Goal: Information Seeking & Learning: Check status

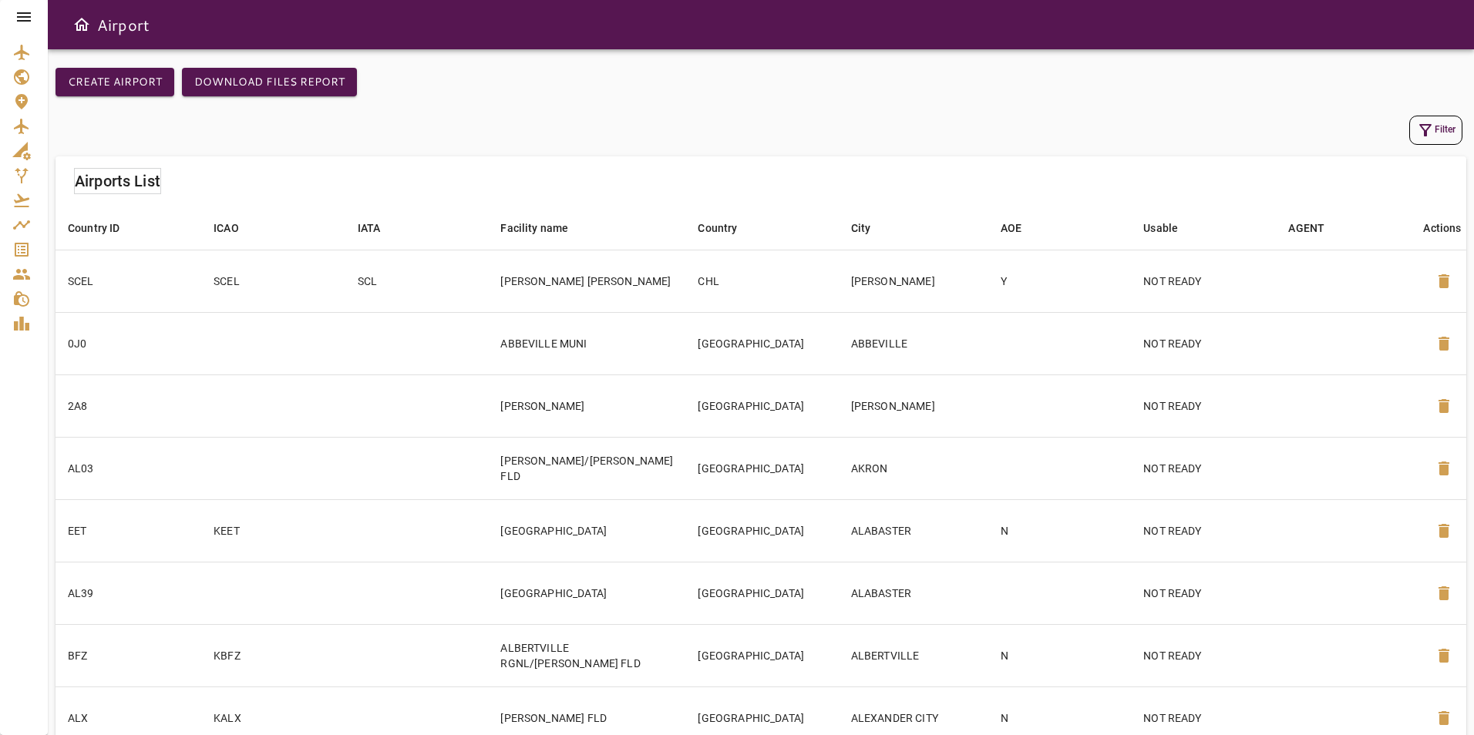
click at [25, 14] on icon at bounding box center [24, 16] width 14 height 9
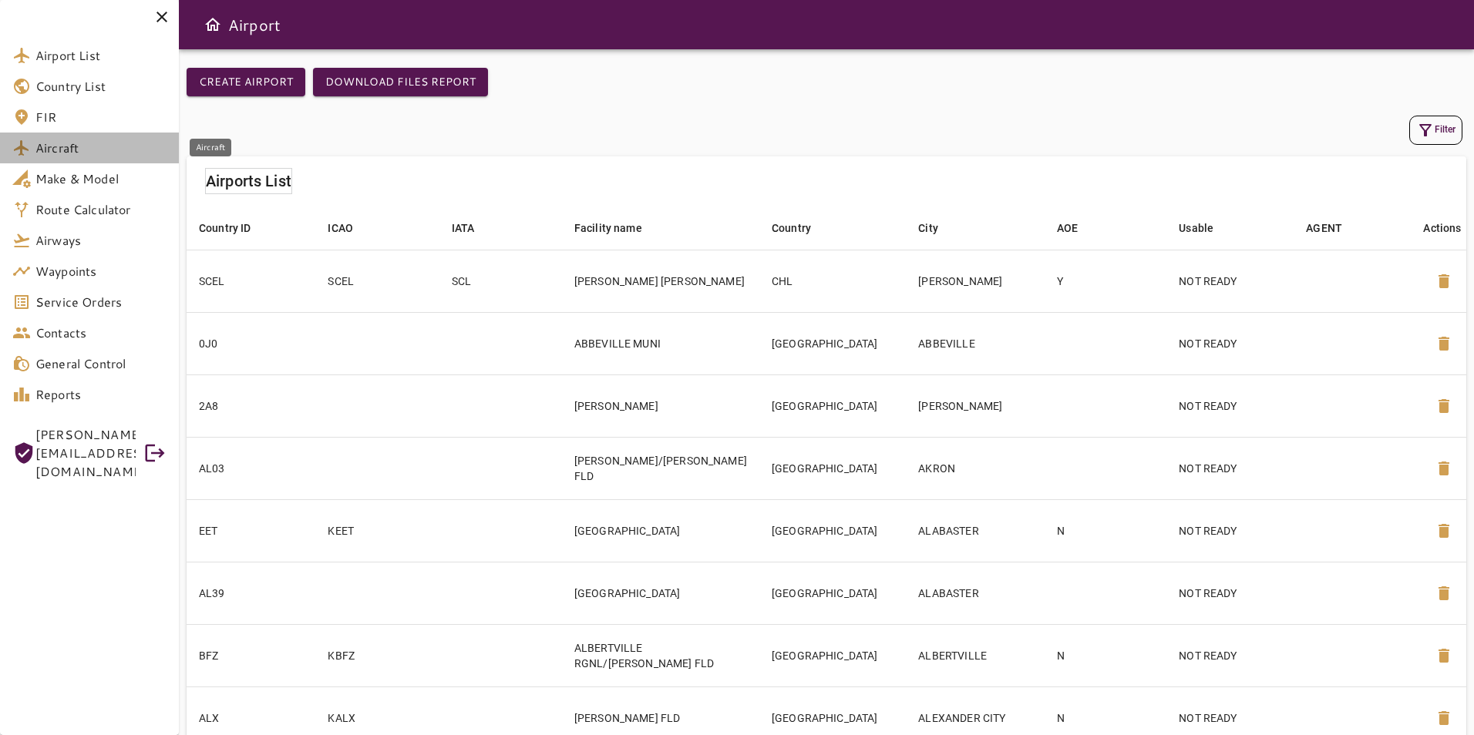
click at [101, 149] on span "Aircraft" at bounding box center [100, 148] width 131 height 18
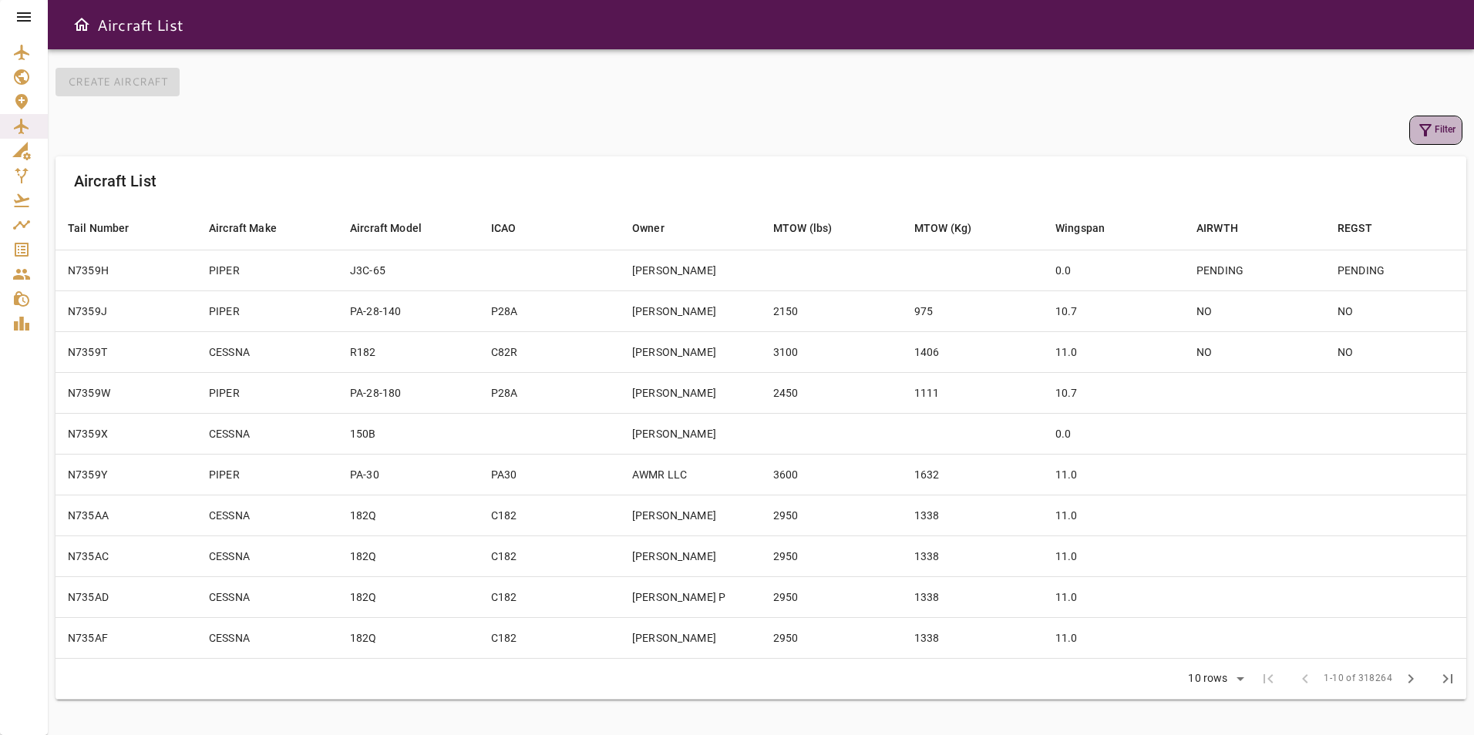
click at [1417, 131] on icon "button" at bounding box center [1425, 130] width 18 height 18
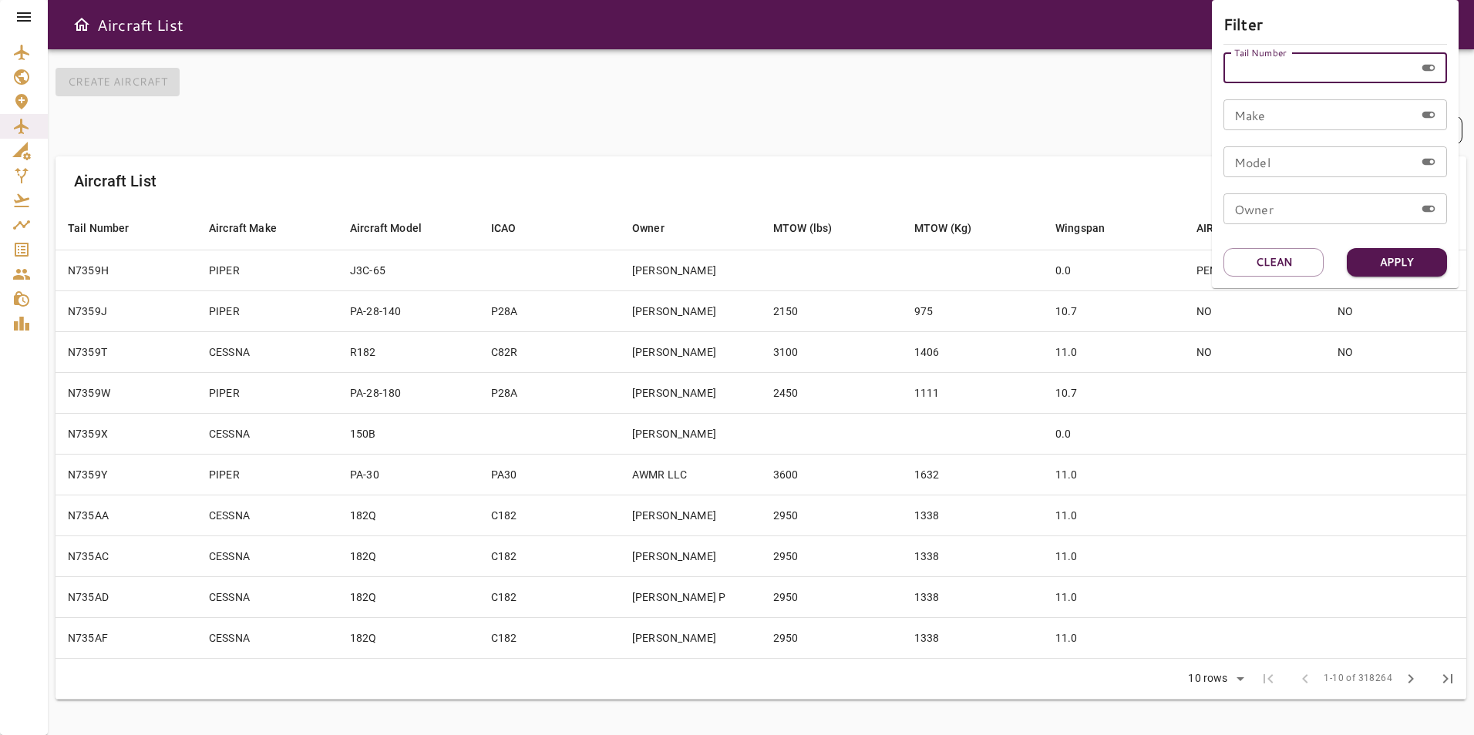
click at [1269, 64] on div "Tail Number Tail Number" at bounding box center [1335, 67] width 224 height 31
type input "******"
click at [1373, 261] on button "Apply" at bounding box center [1397, 262] width 100 height 29
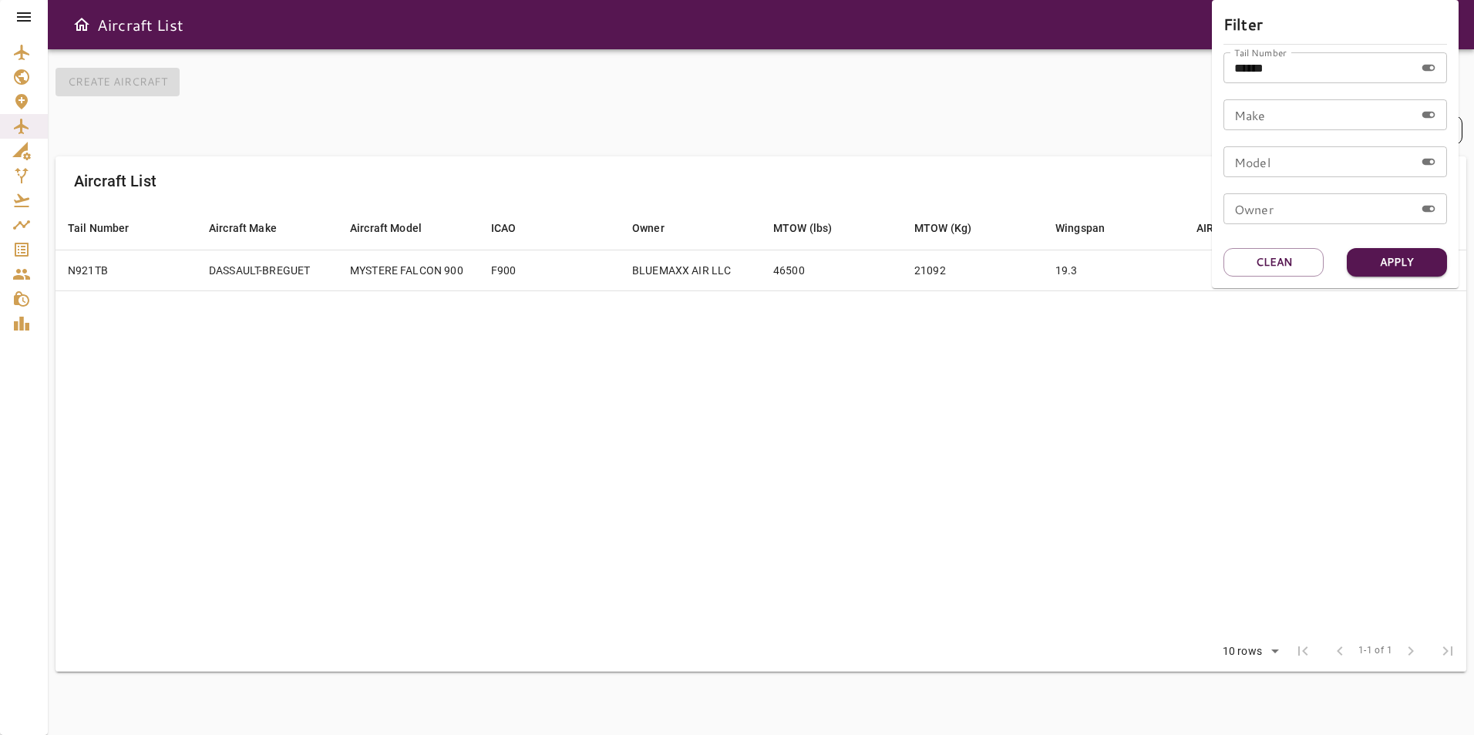
click at [865, 157] on div at bounding box center [737, 367] width 1474 height 735
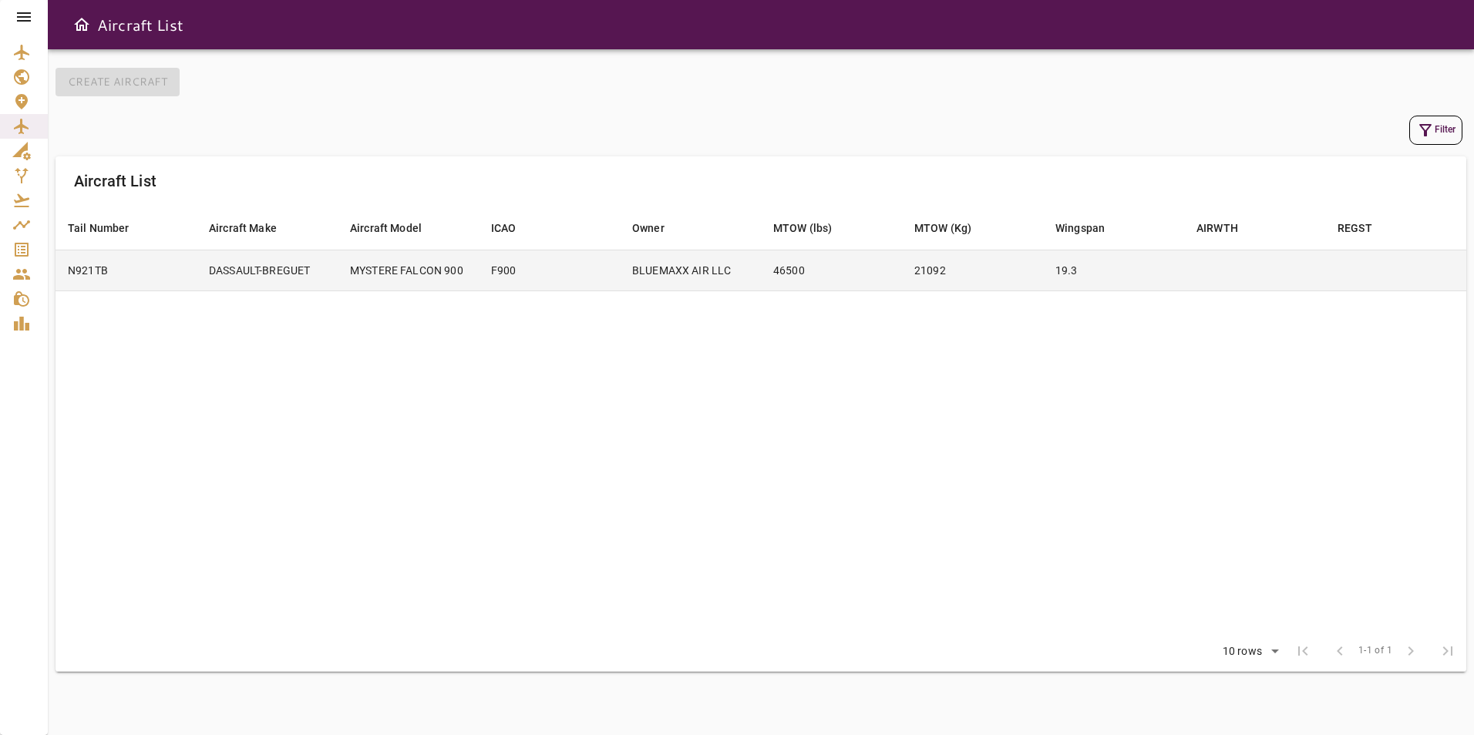
click at [848, 277] on td "46500" at bounding box center [831, 270] width 141 height 41
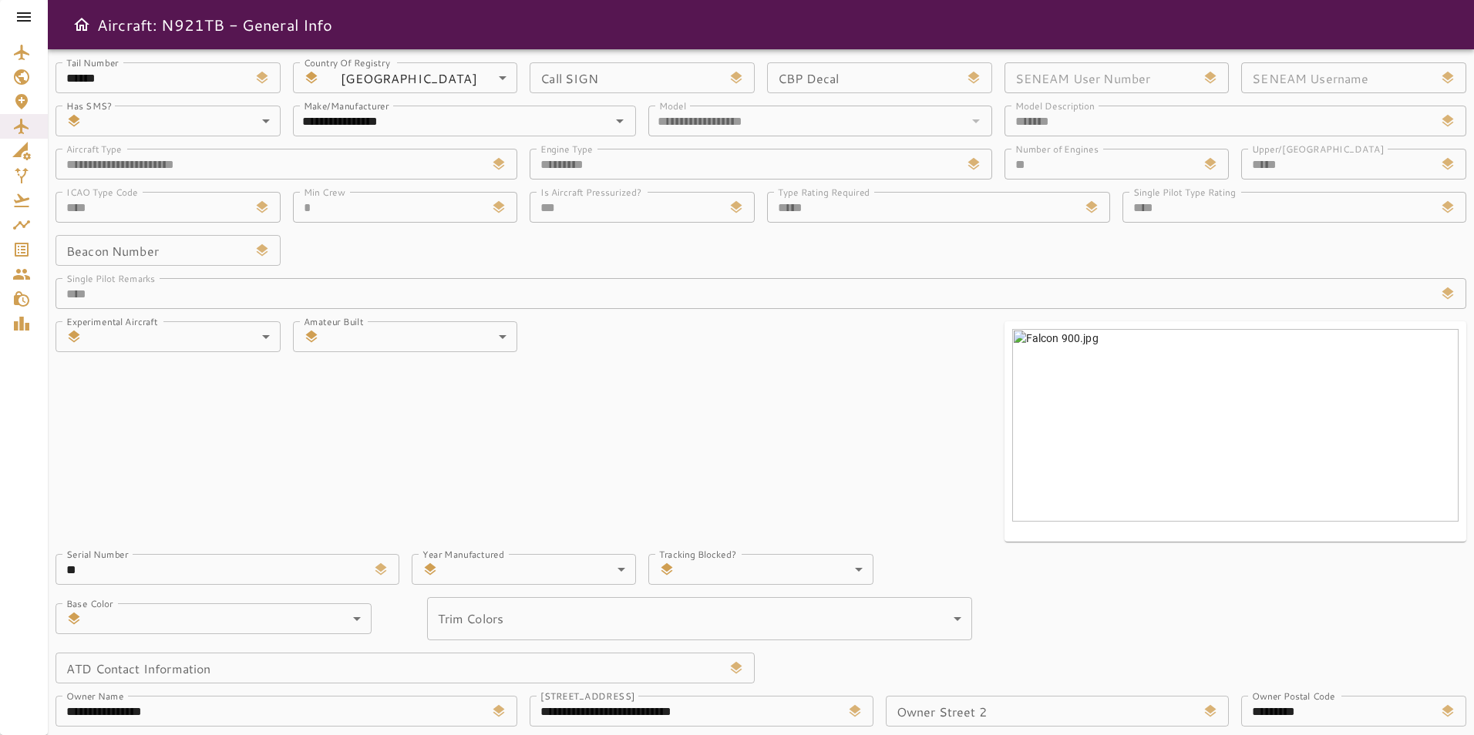
scroll to position [6, 0]
click at [34, 14] on div at bounding box center [24, 17] width 48 height 34
click at [23, 17] on icon at bounding box center [24, 16] width 14 height 9
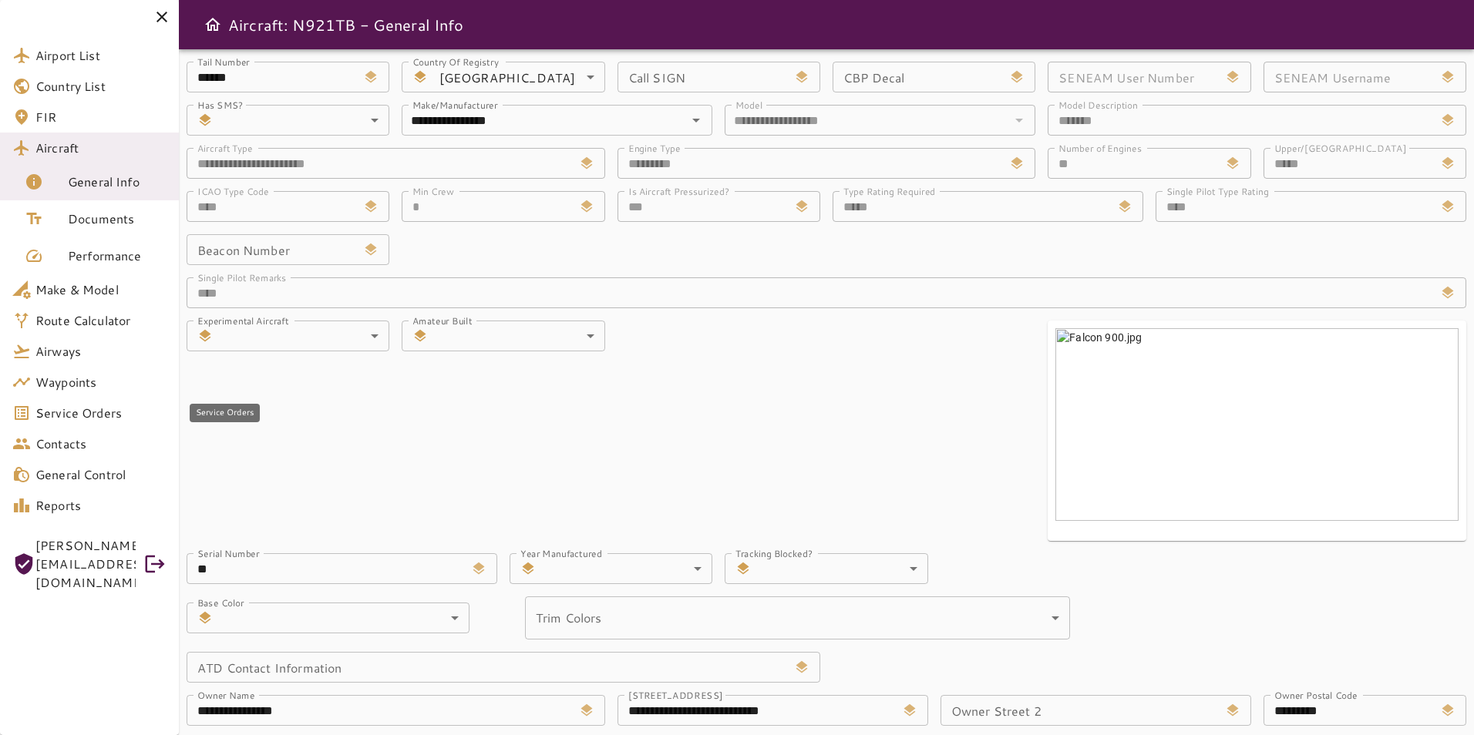
click at [107, 424] on link "Service Orders" at bounding box center [89, 413] width 179 height 31
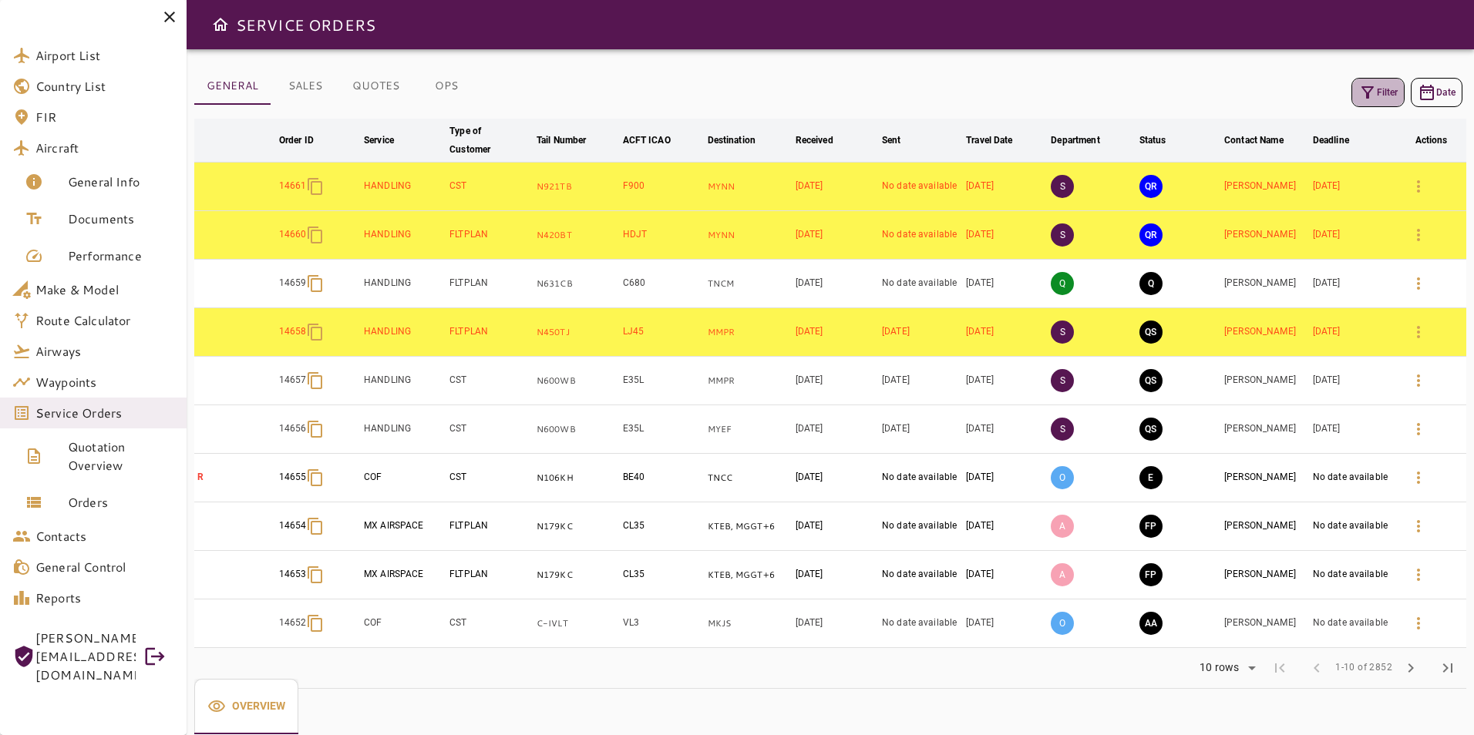
click at [1374, 84] on icon "button" at bounding box center [1367, 92] width 18 height 18
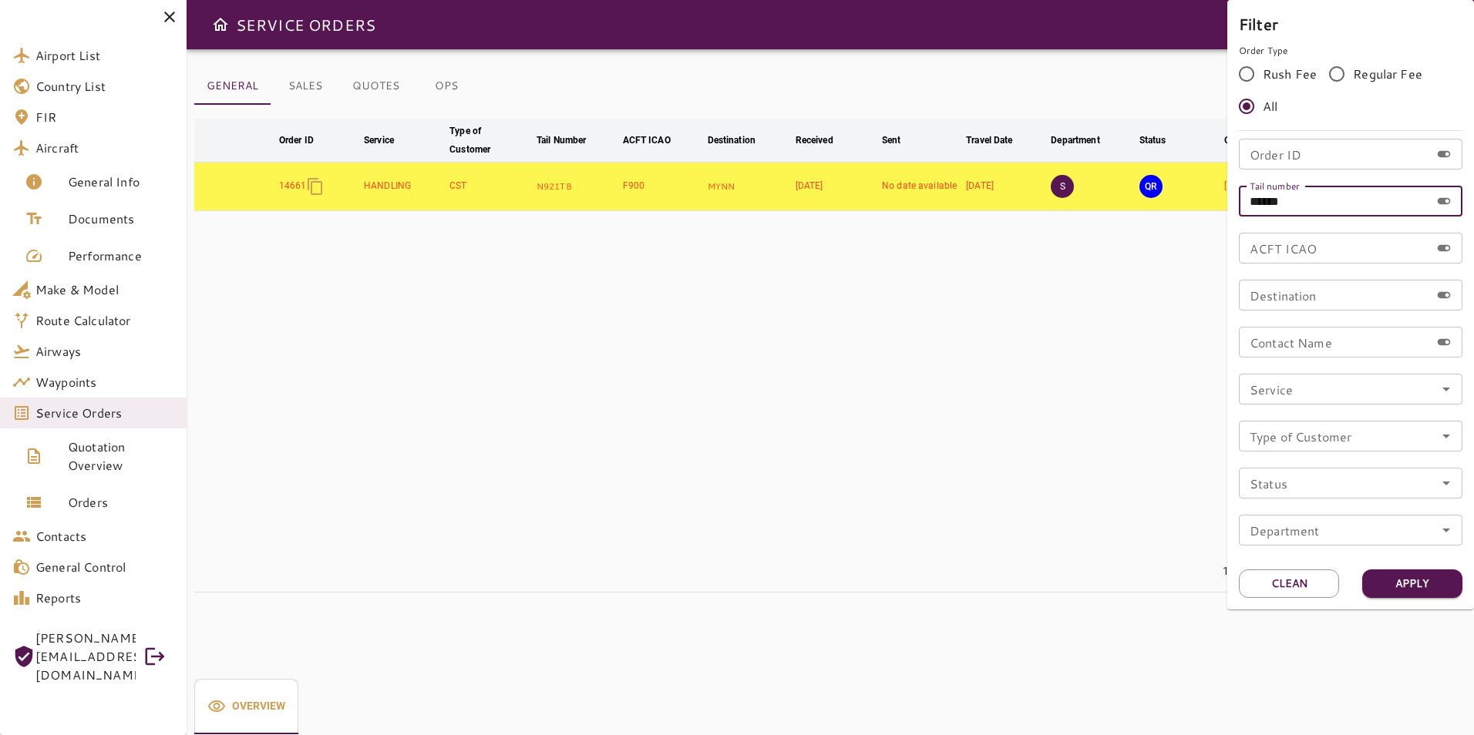
drag, startPoint x: 1306, startPoint y: 200, endPoint x: 1204, endPoint y: 200, distance: 101.7
click at [1204, 200] on div "Filter Order Type Rush Fee Regular Fee All Order ID Order ID Tail number ******…" at bounding box center [737, 367] width 1474 height 735
click at [1297, 158] on input "Order ID" at bounding box center [1334, 154] width 191 height 31
type input "*****"
click at [1409, 589] on button "Apply" at bounding box center [1412, 584] width 100 height 29
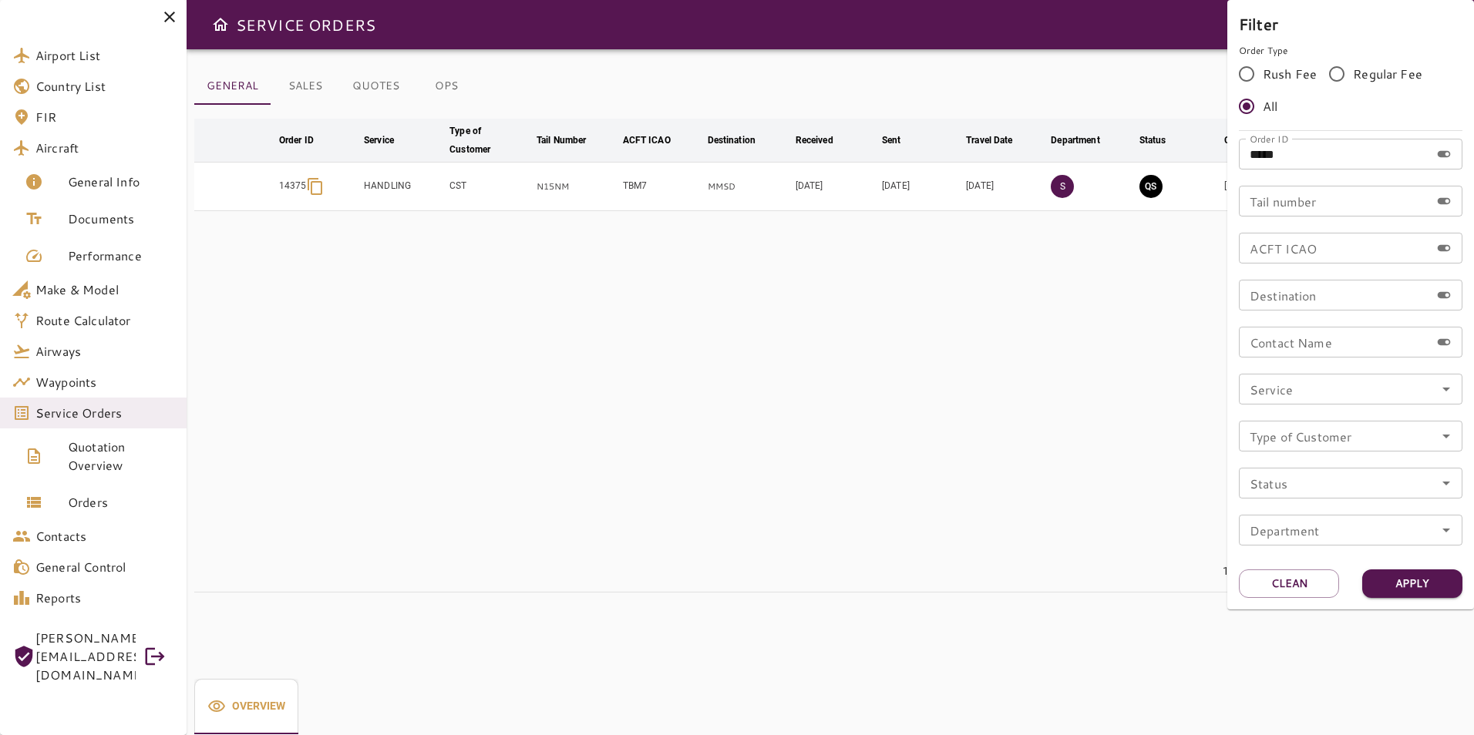
click at [936, 275] on div at bounding box center [737, 367] width 1474 height 735
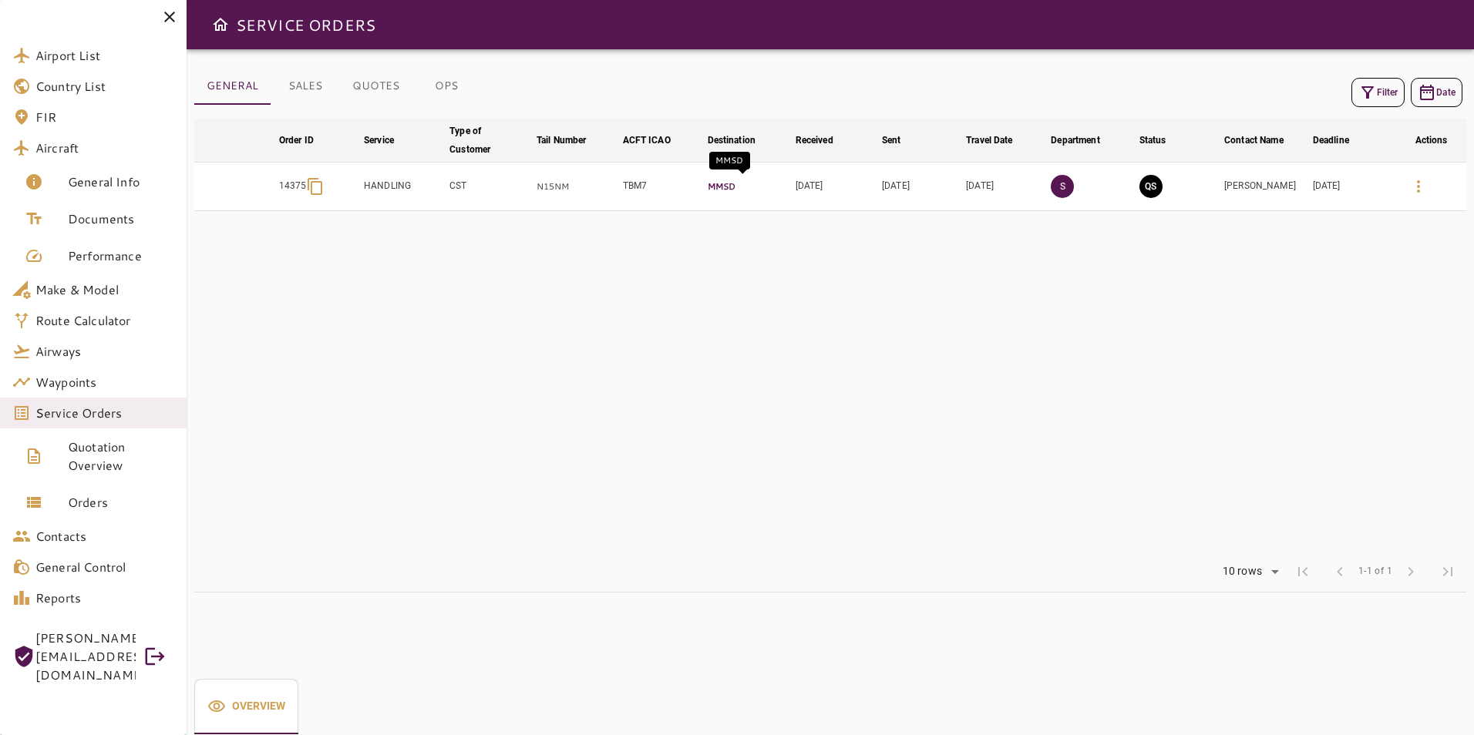
click at [767, 181] on p "MMSD" at bounding box center [749, 186] width 82 height 13
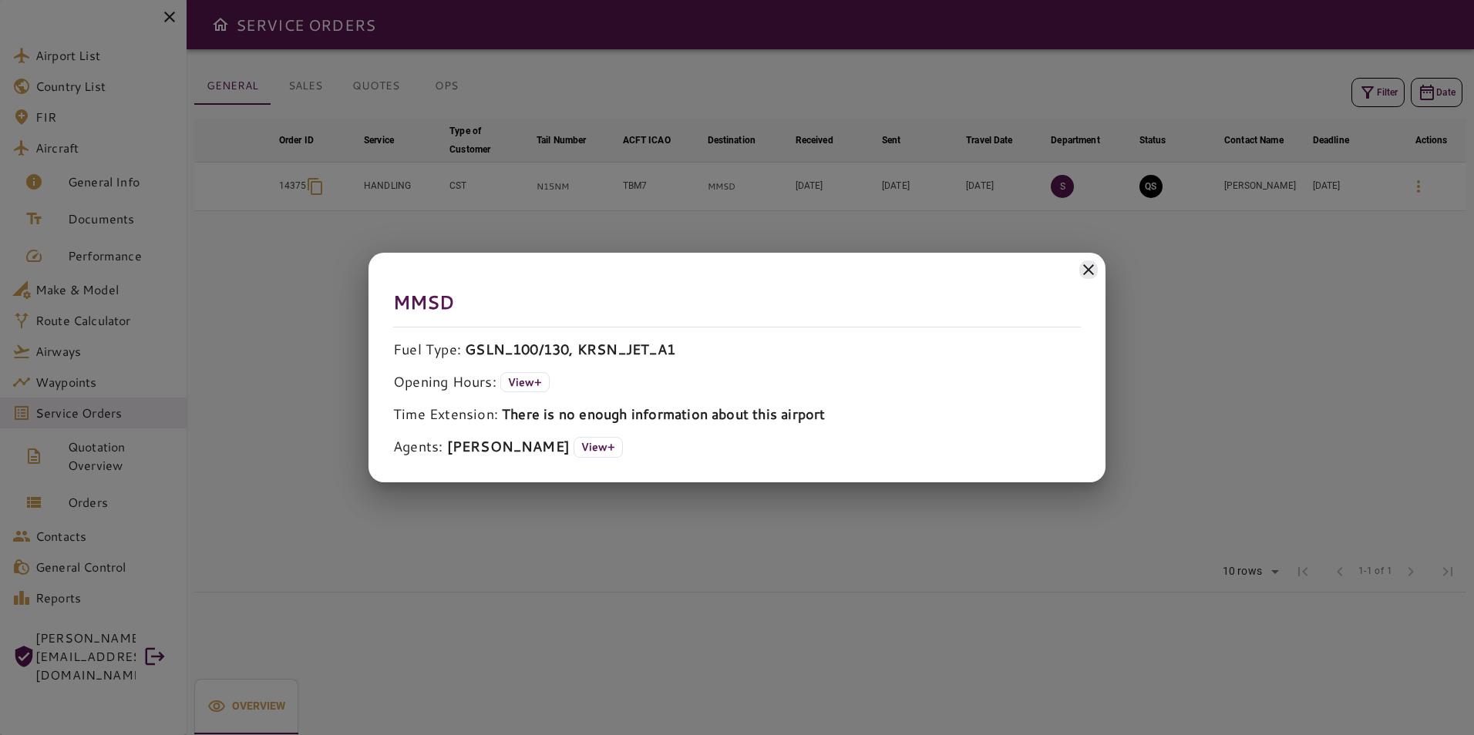
drag, startPoint x: 1088, startPoint y: 271, endPoint x: 1125, endPoint y: 265, distance: 38.2
click at [1089, 270] on icon at bounding box center [1088, 269] width 11 height 11
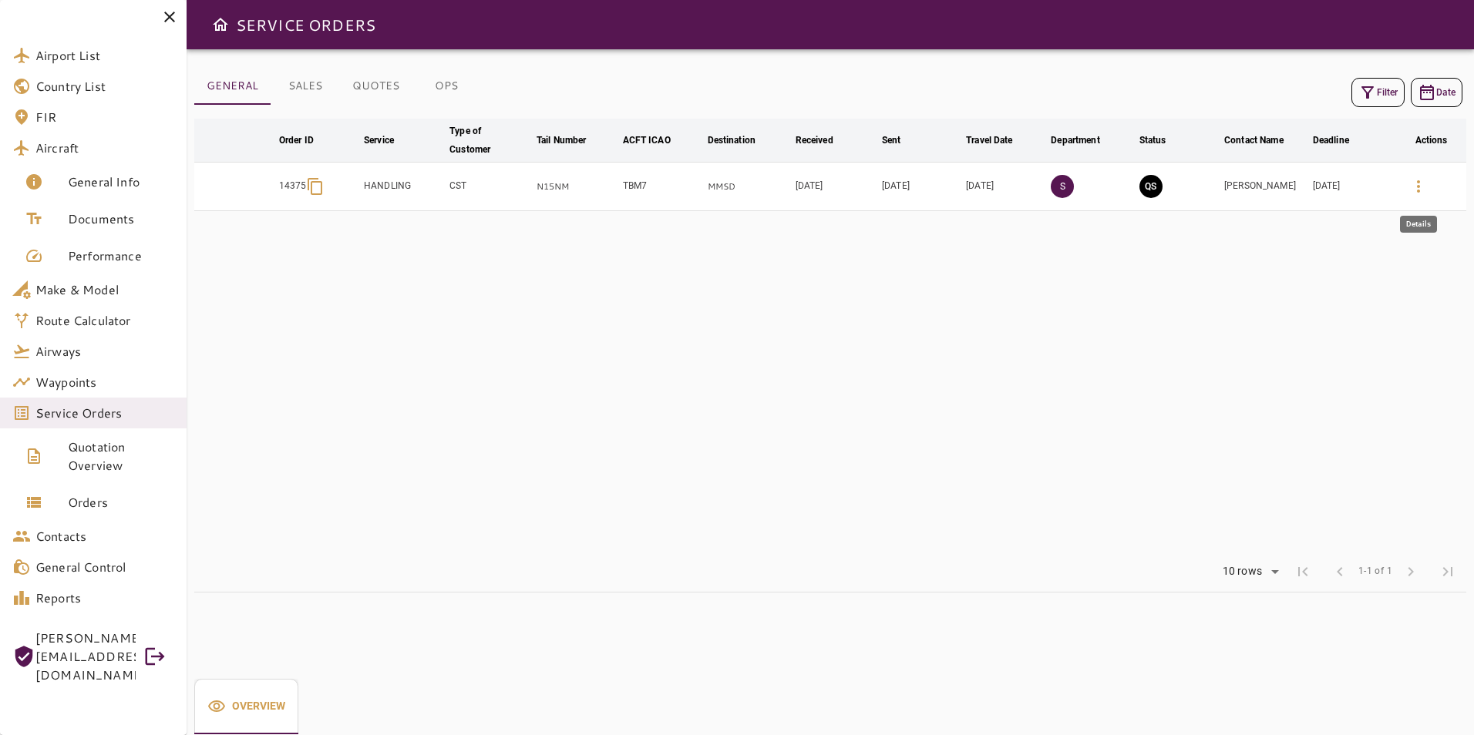
click at [1421, 187] on icon "button" at bounding box center [1418, 186] width 18 height 18
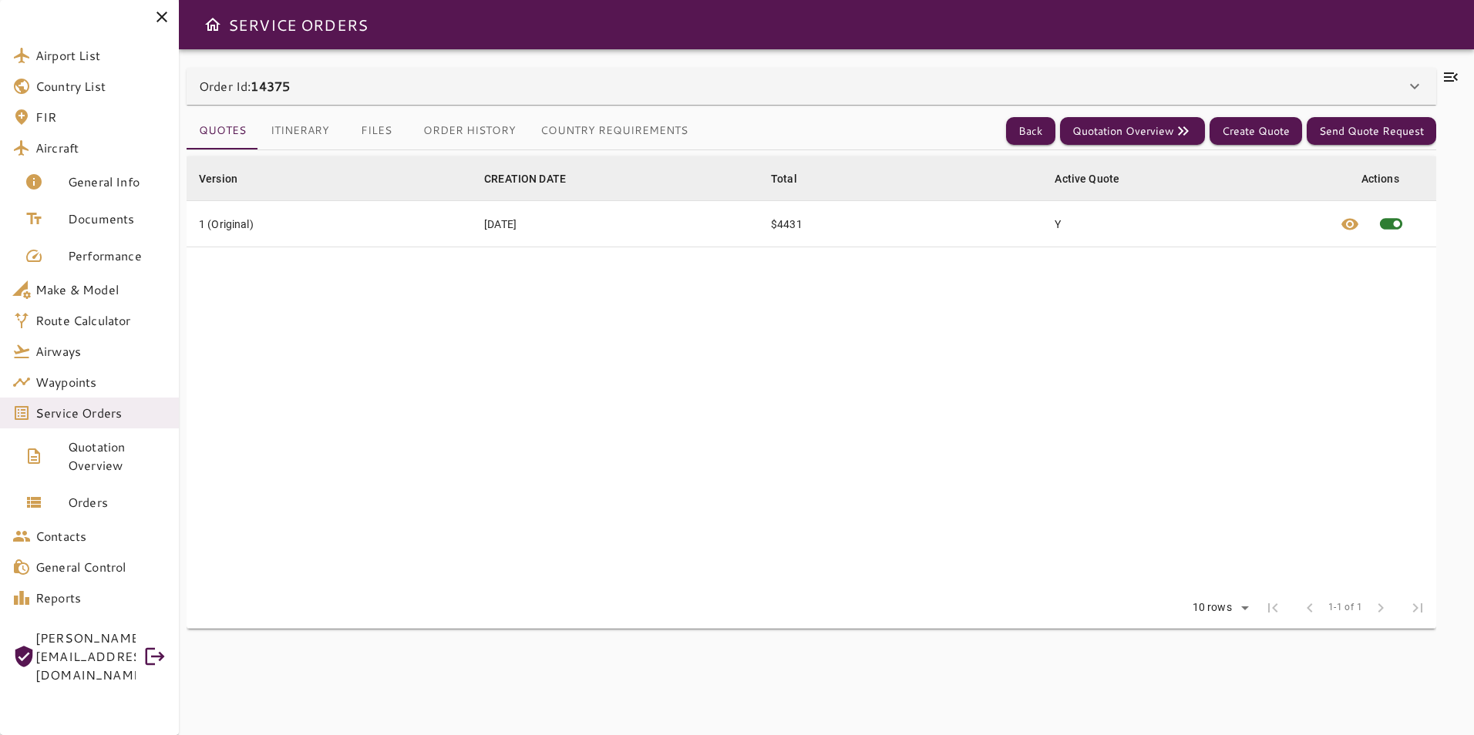
click at [381, 128] on button "Files" at bounding box center [375, 131] width 69 height 37
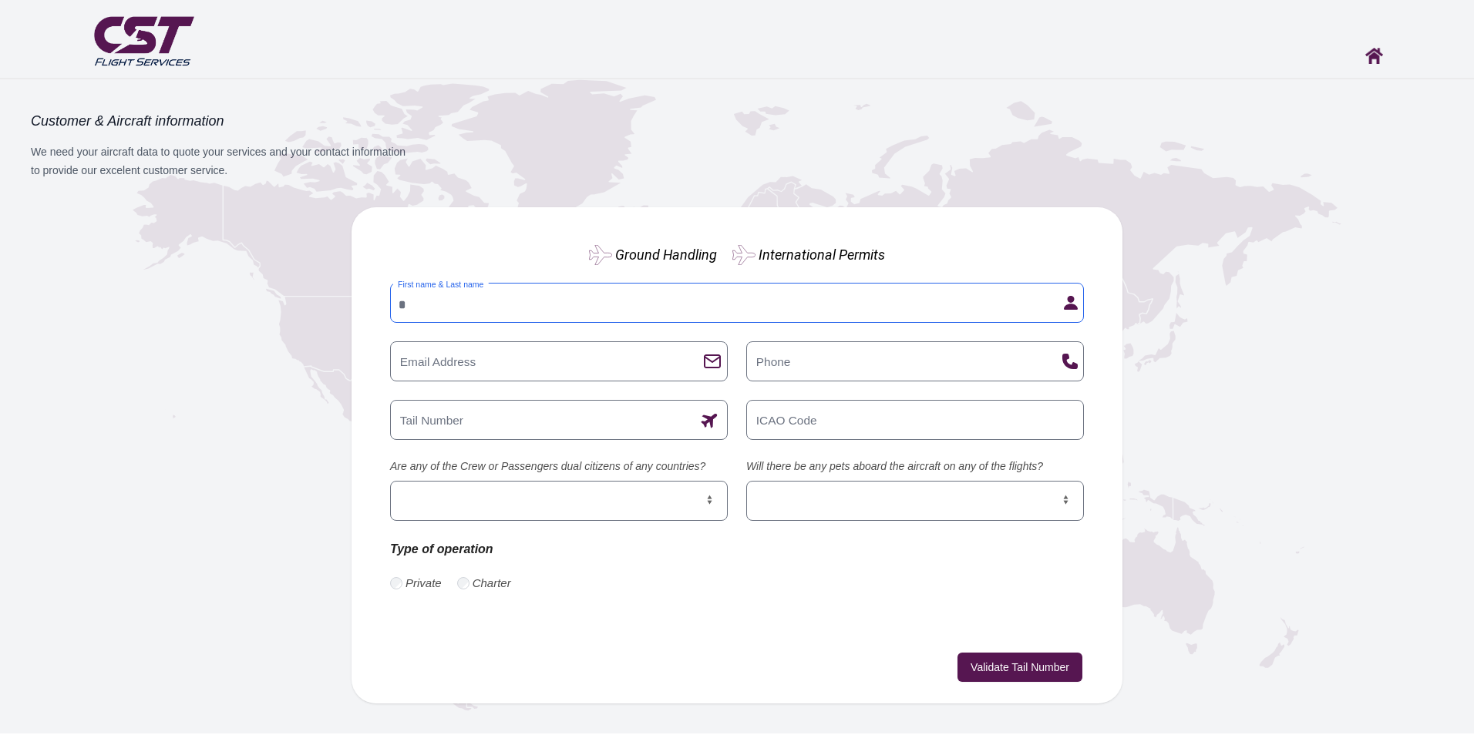
click at [619, 298] on input "First name & Last name" at bounding box center [737, 303] width 694 height 40
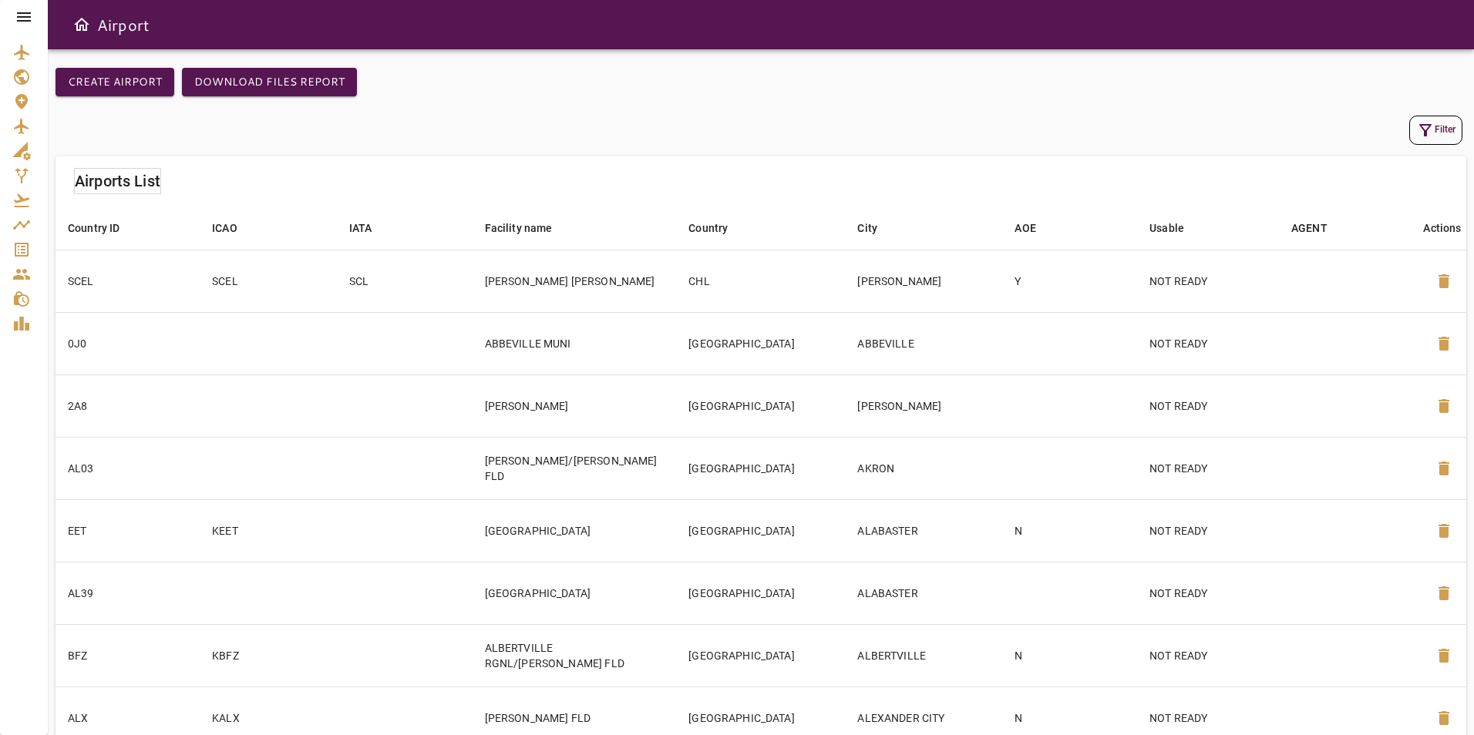
click at [16, 16] on icon at bounding box center [24, 17] width 18 height 18
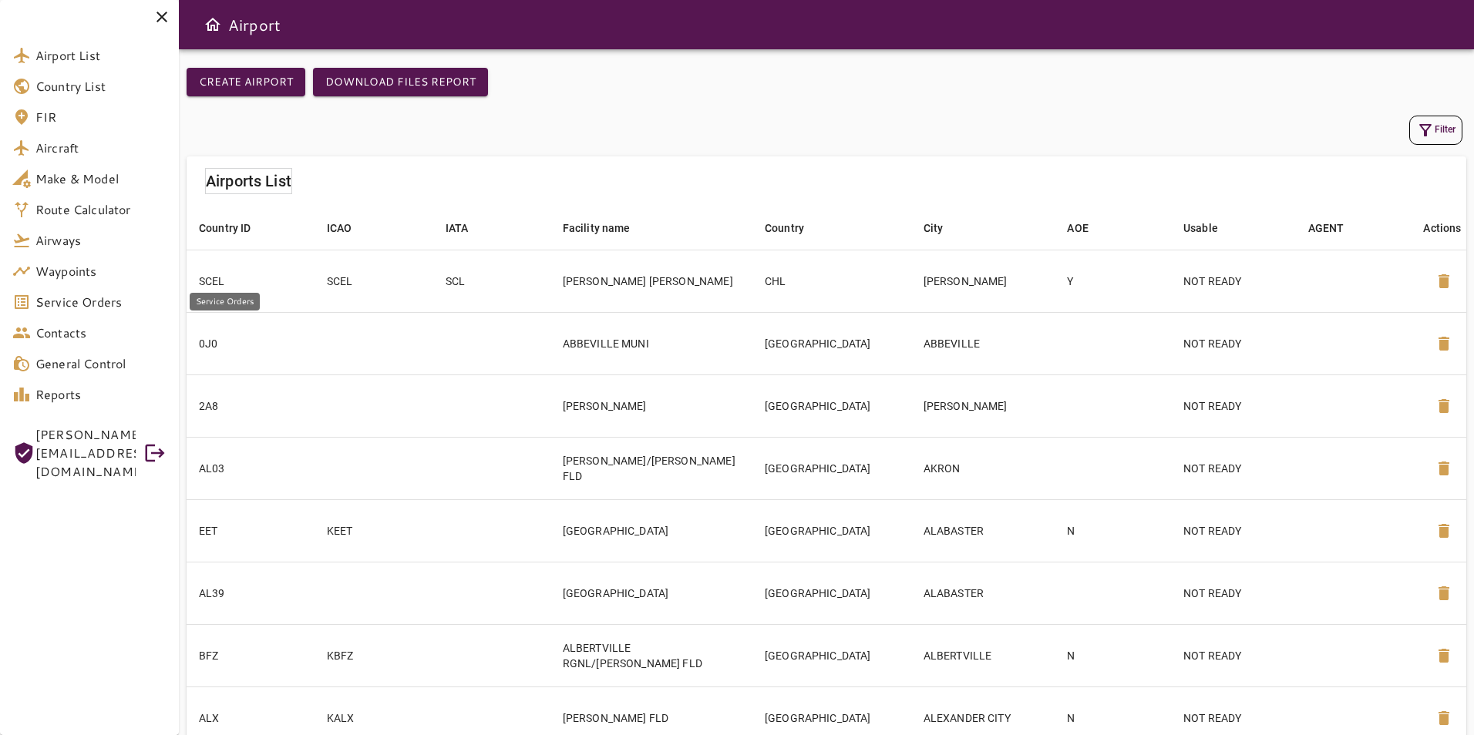
click at [78, 293] on span "Service Orders" at bounding box center [100, 302] width 131 height 18
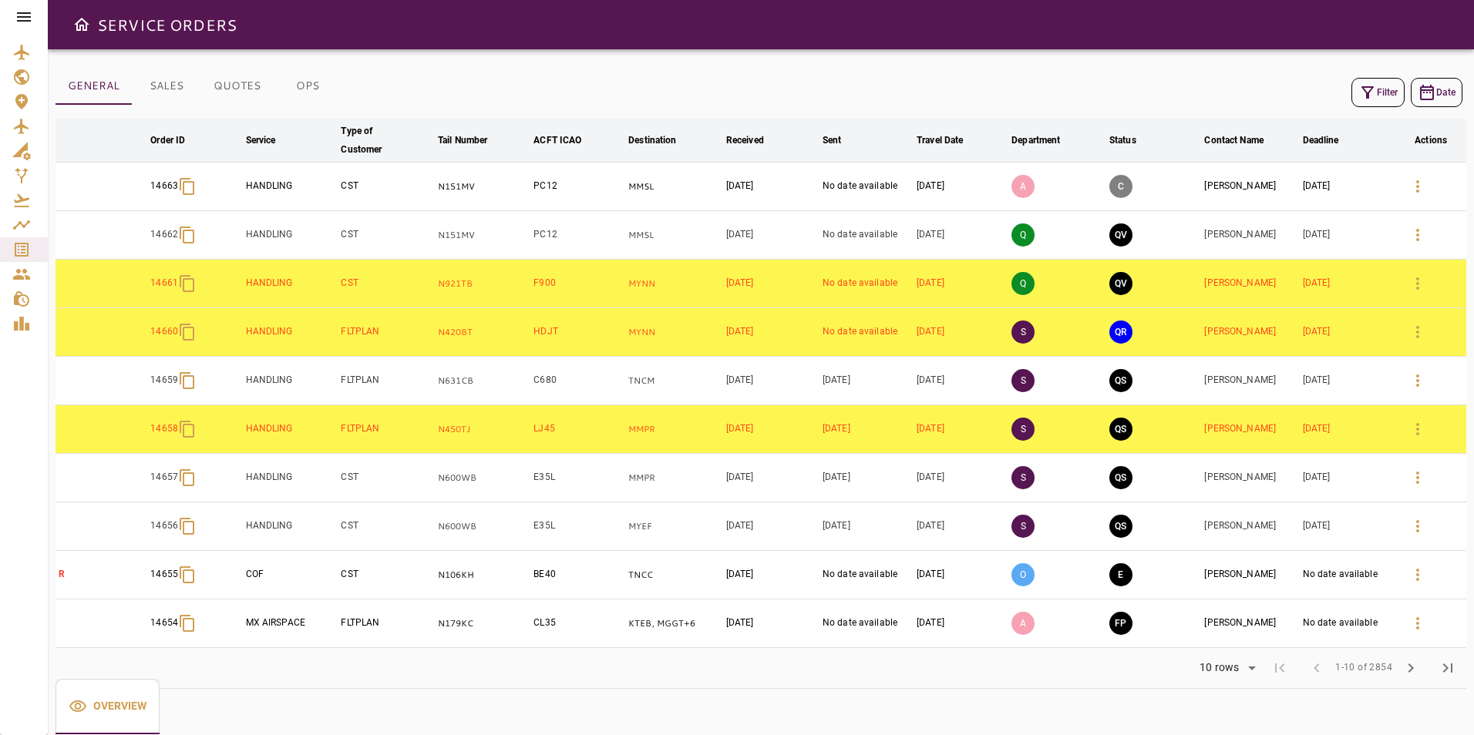
drag, startPoint x: 301, startPoint y: 91, endPoint x: 315, endPoint y: 88, distance: 14.2
click at [301, 90] on button "OPS" at bounding box center [307, 86] width 69 height 37
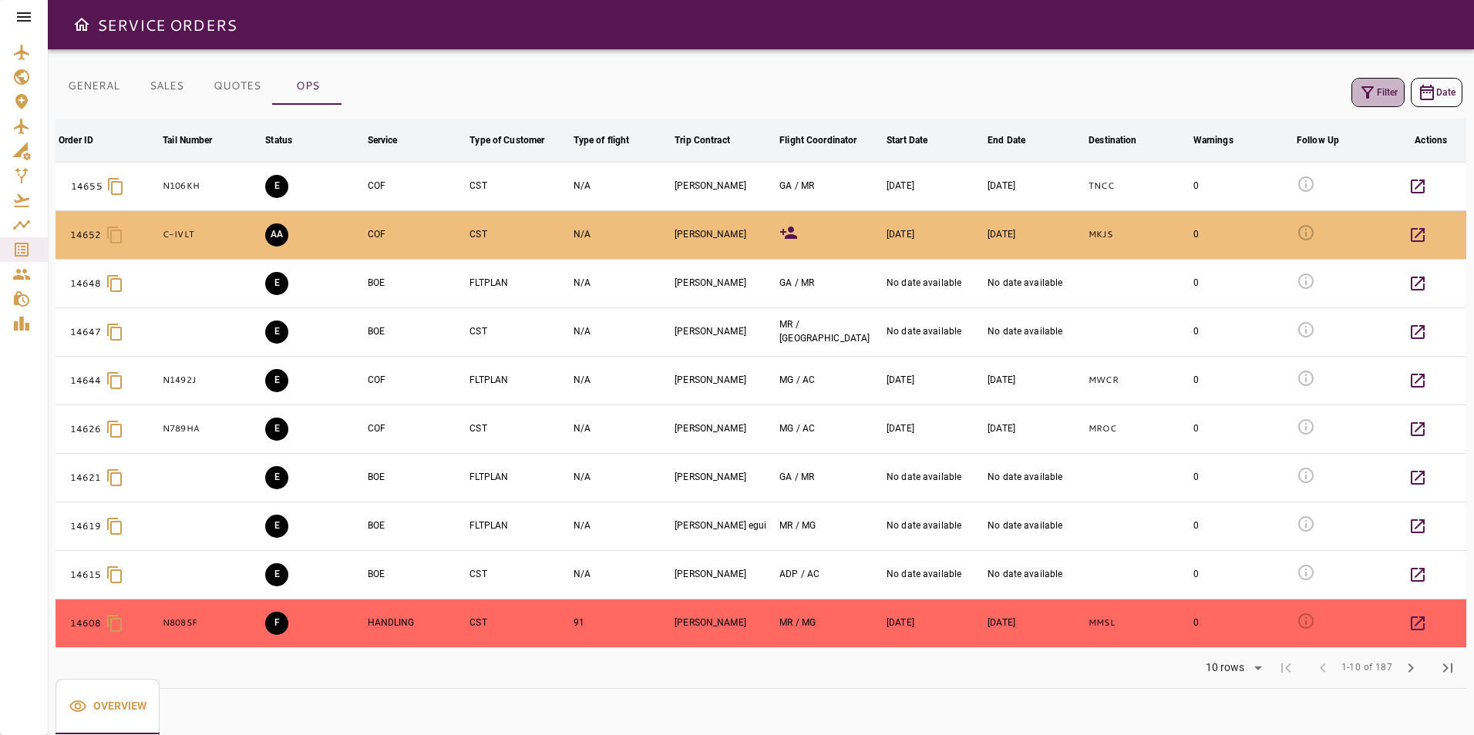
click at [1368, 96] on icon "button" at bounding box center [1367, 92] width 12 height 12
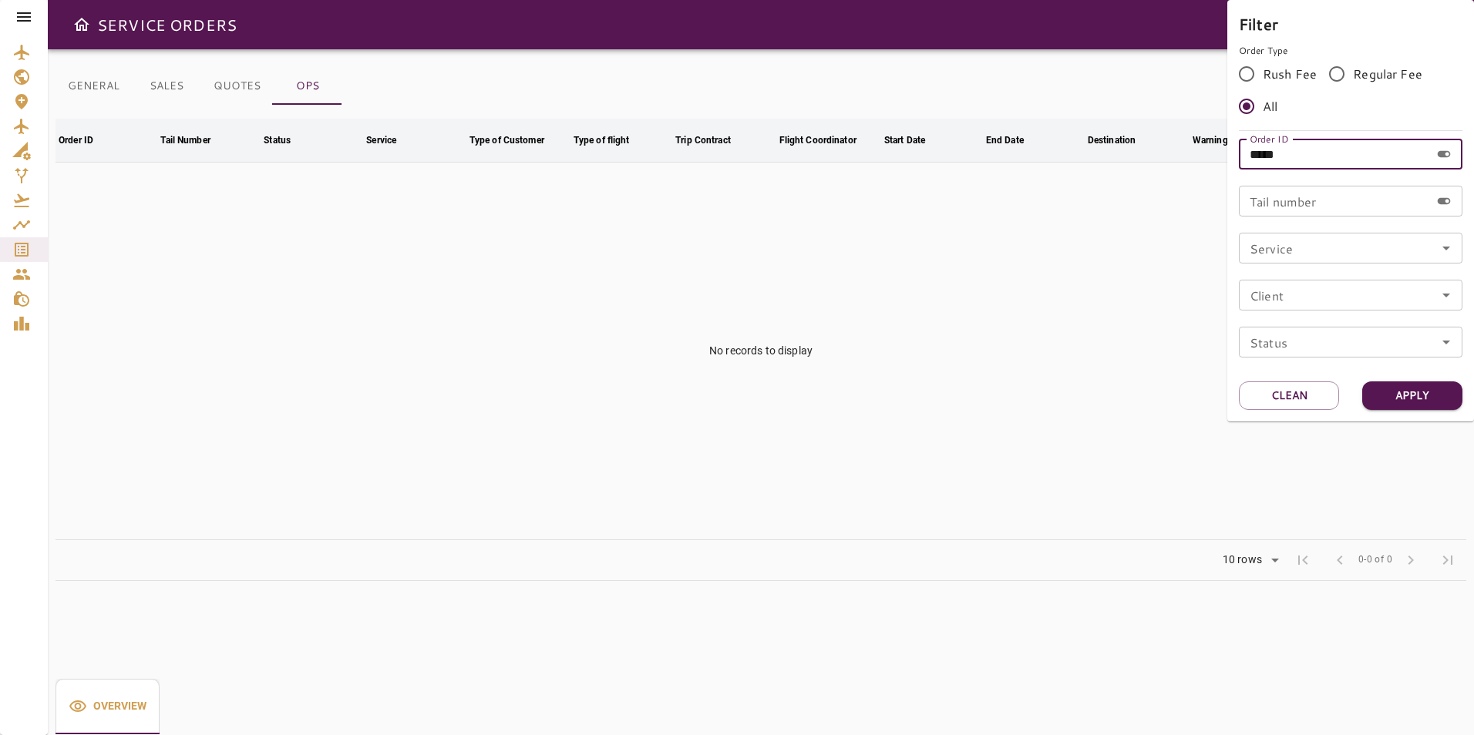
drag, startPoint x: 1298, startPoint y: 156, endPoint x: 1145, endPoint y: 143, distance: 153.9
click at [1145, 143] on div "Filter Order Type Rush Fee Regular Fee All Order ID ***** Order ID Tail number …" at bounding box center [737, 367] width 1474 height 735
type input "*****"
click at [1394, 402] on button "Apply" at bounding box center [1412, 396] width 100 height 29
click at [953, 376] on div at bounding box center [737, 367] width 1474 height 735
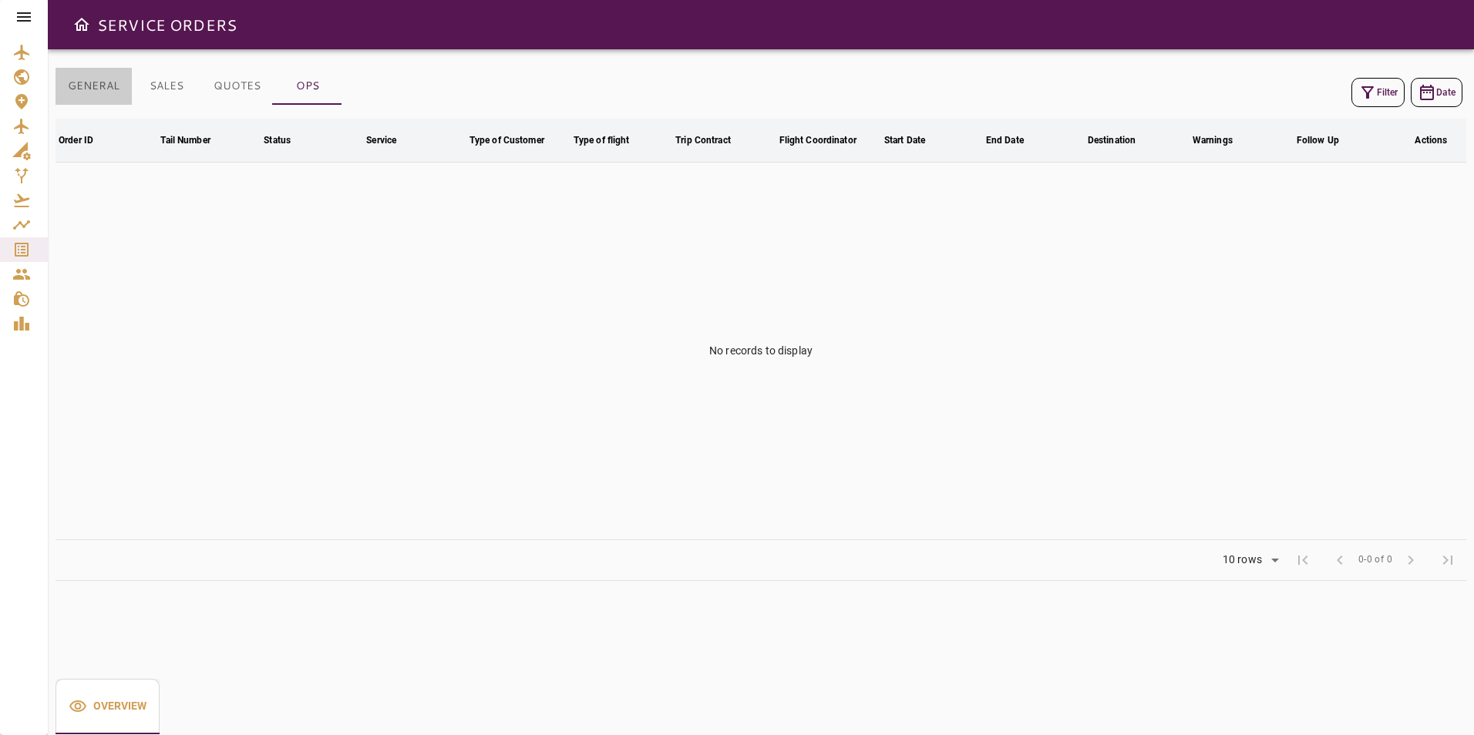
click at [76, 89] on button "GENERAL" at bounding box center [93, 86] width 76 height 37
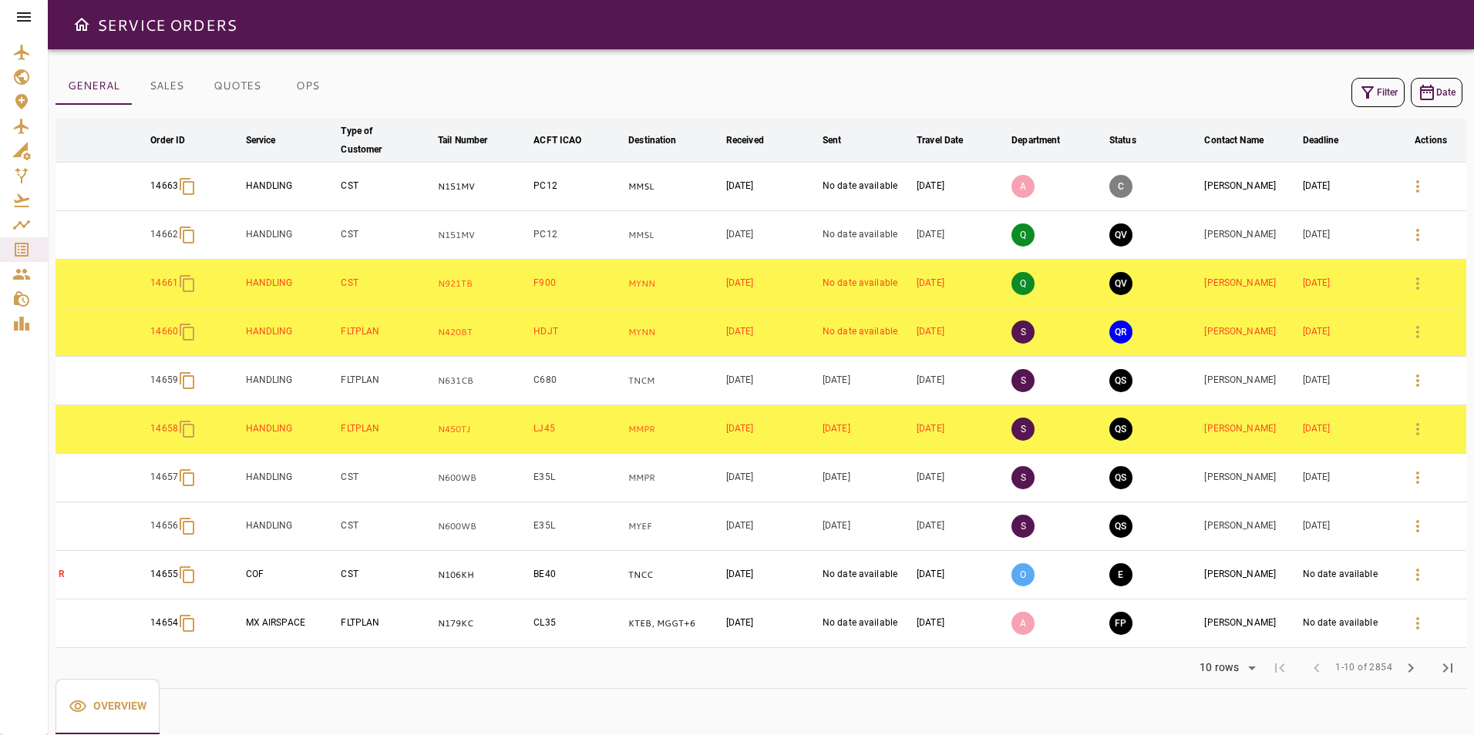
click at [1380, 97] on button "Filter" at bounding box center [1377, 92] width 53 height 29
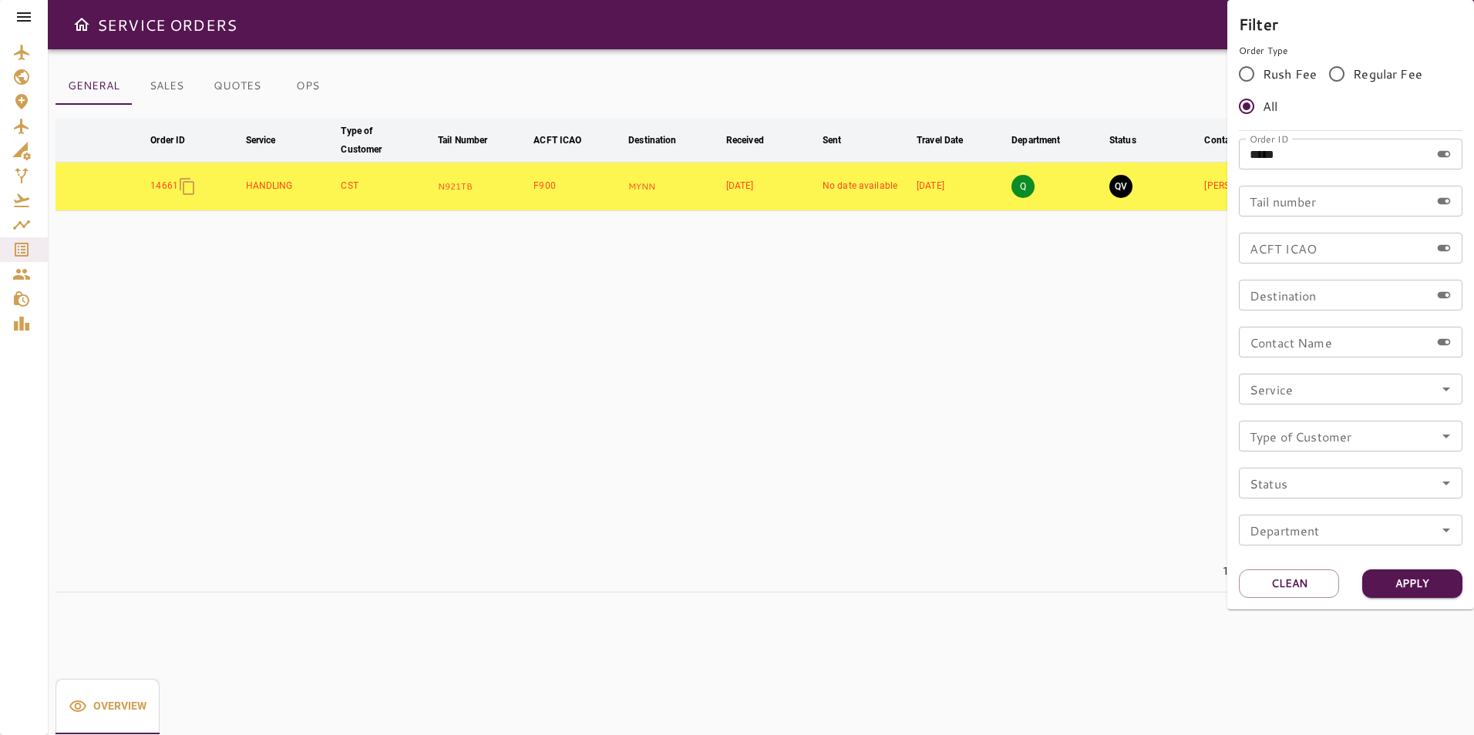
click at [1041, 260] on div at bounding box center [737, 367] width 1474 height 735
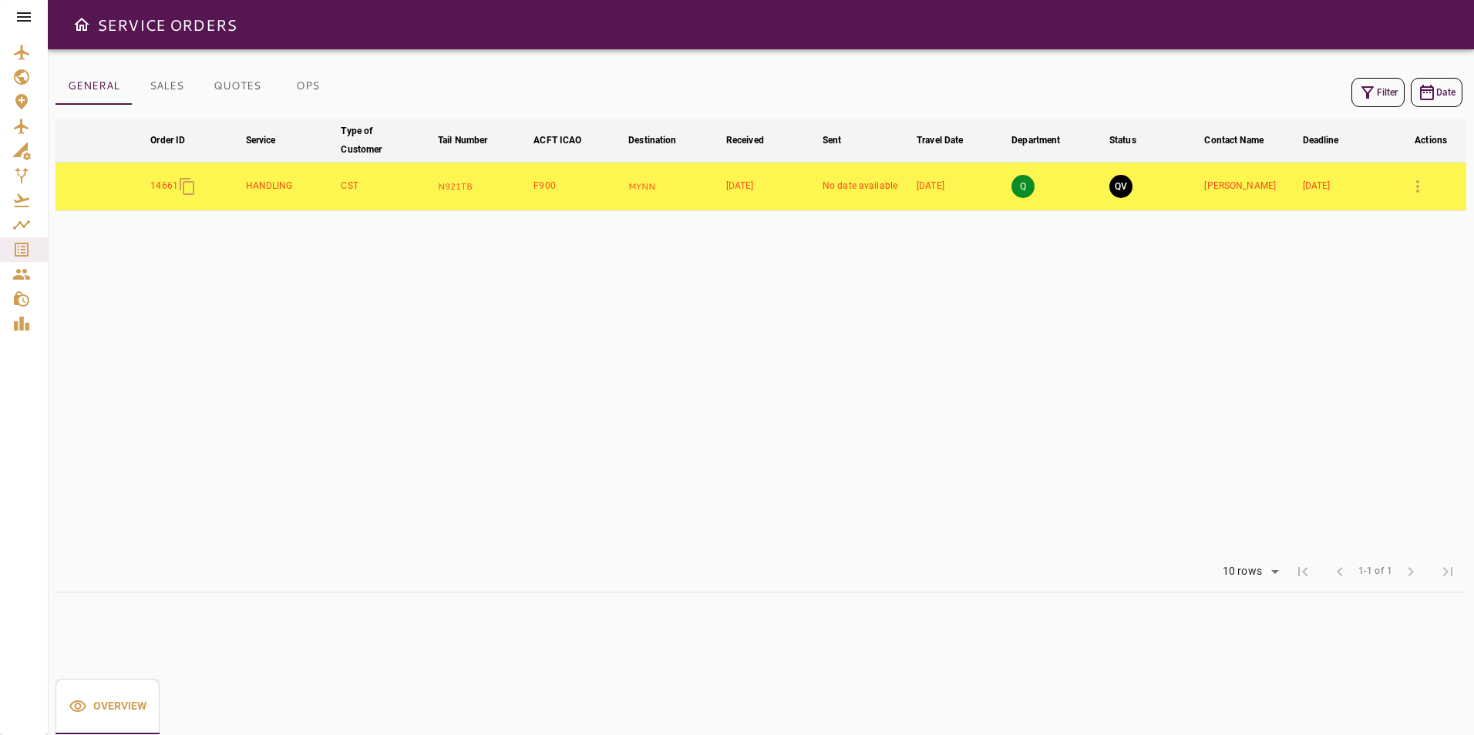
click at [1232, 182] on td "Dalton Carter" at bounding box center [1250, 187] width 98 height 49
click at [1428, 190] on button "button" at bounding box center [1417, 186] width 37 height 37
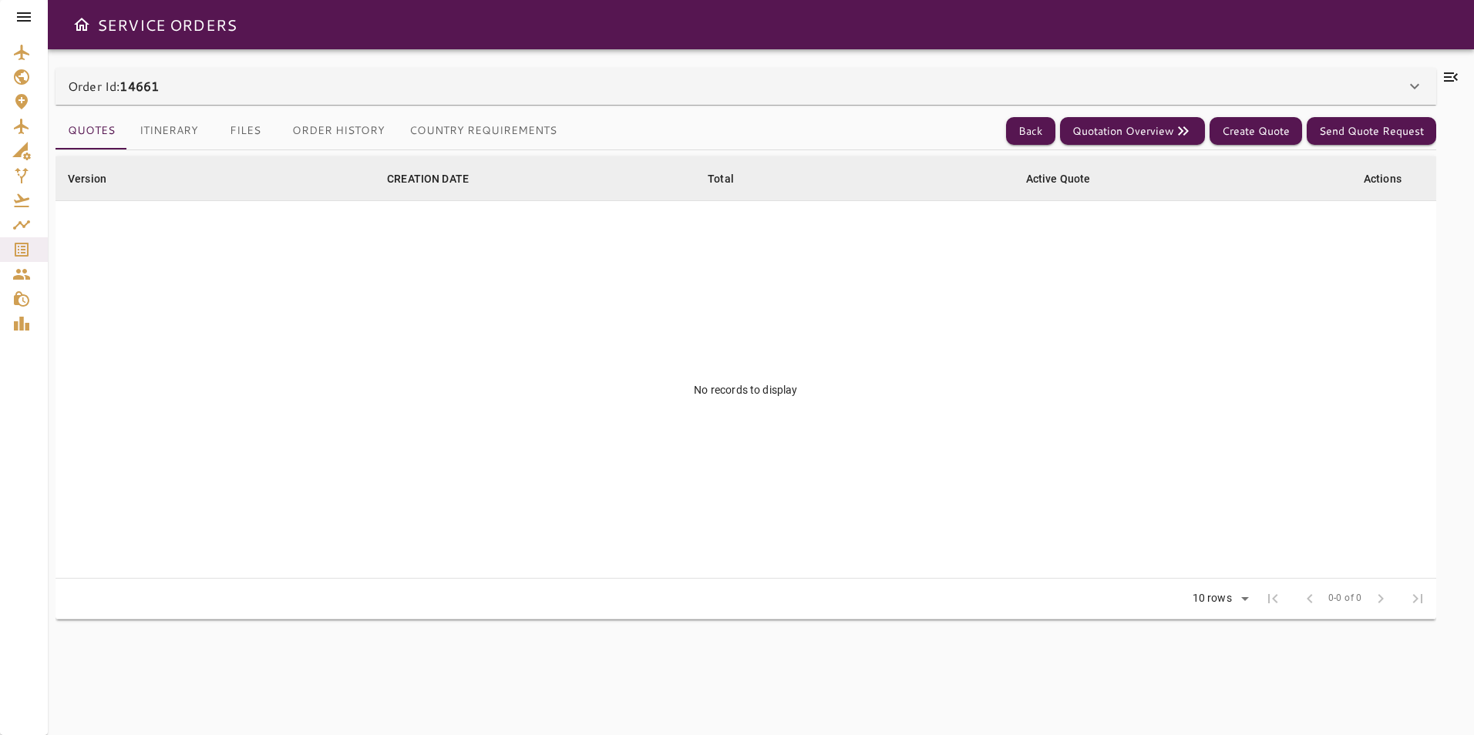
click at [1451, 76] on icon at bounding box center [1450, 77] width 18 height 18
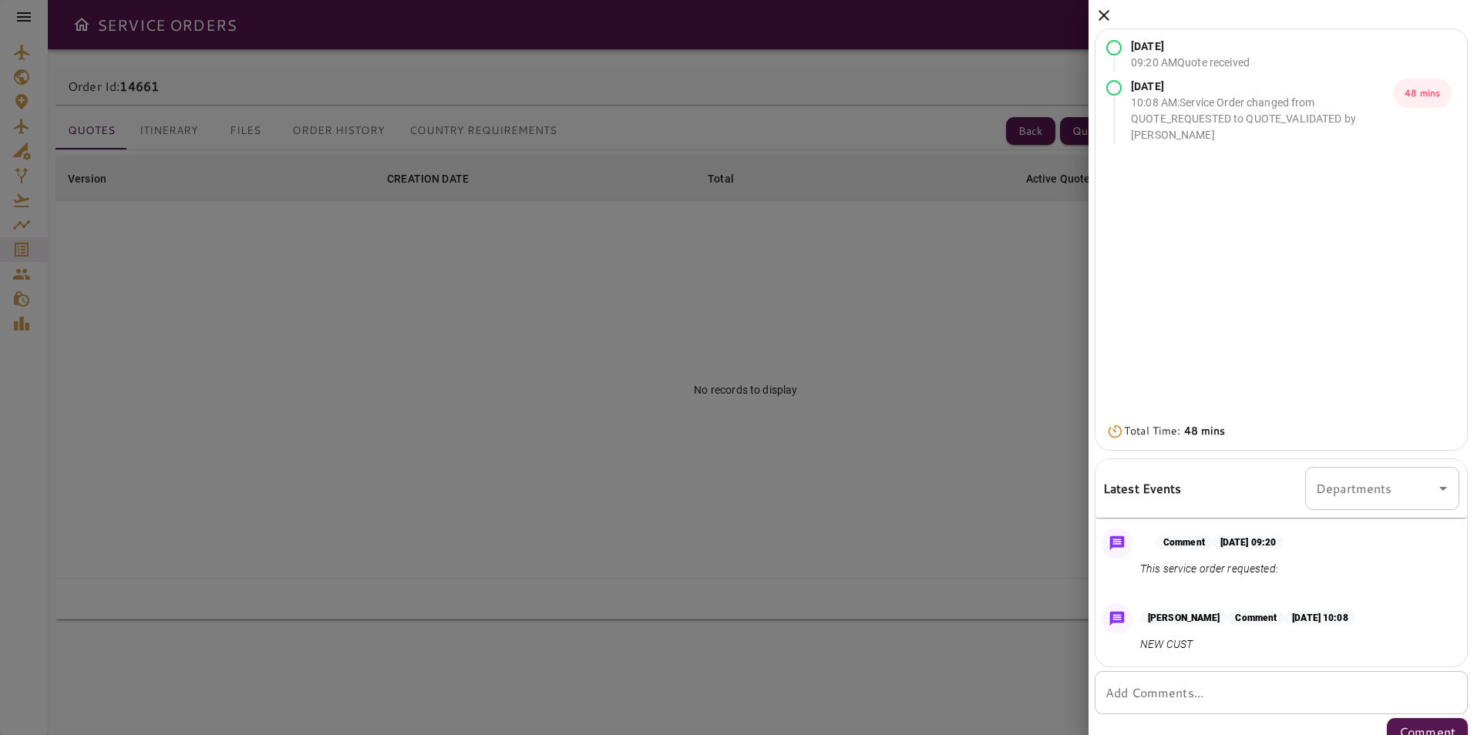
click at [1100, 18] on icon at bounding box center [1103, 15] width 11 height 11
